Goal: Use online tool/utility: Utilize a website feature to perform a specific function

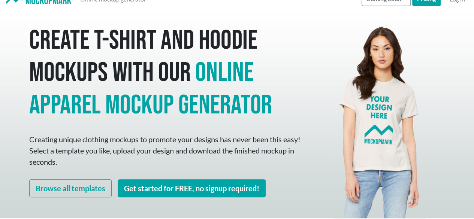
scroll to position [9, 0]
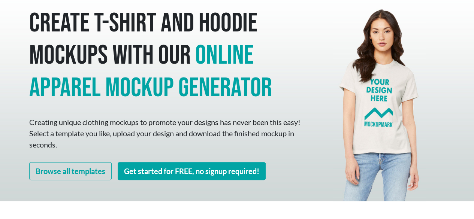
scroll to position [29, 0]
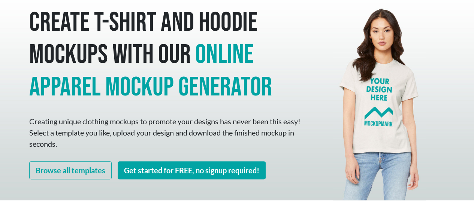
click at [181, 153] on div "Create T-shirt and hoodie mockups with our online apparel mockup generator Crea…" at bounding box center [166, 96] width 285 height 209
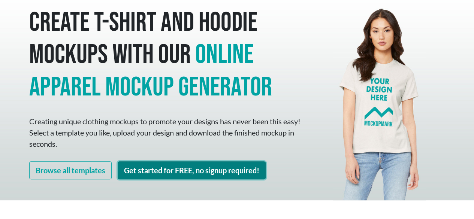
click at [182, 165] on link "Get started for FREE, no signup required!" at bounding box center [192, 170] width 148 height 18
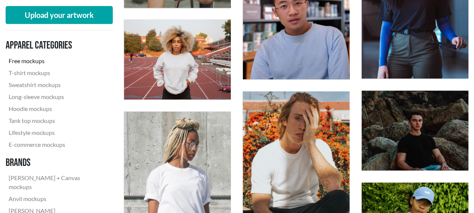
scroll to position [479, 0]
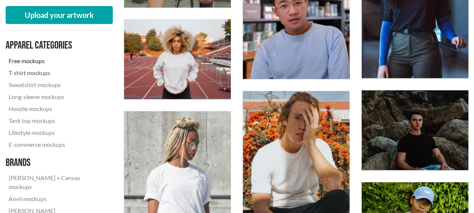
click at [34, 74] on link "T-shirt mockups" at bounding box center [56, 73] width 101 height 12
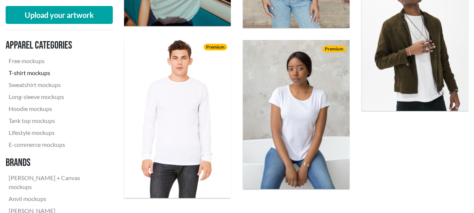
scroll to position [1306, 0]
